Goal: Task Accomplishment & Management: Use online tool/utility

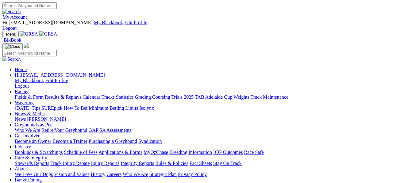
click at [31, 144] on link "Industry" at bounding box center [23, 146] width 16 height 5
